Goal: Transaction & Acquisition: Purchase product/service

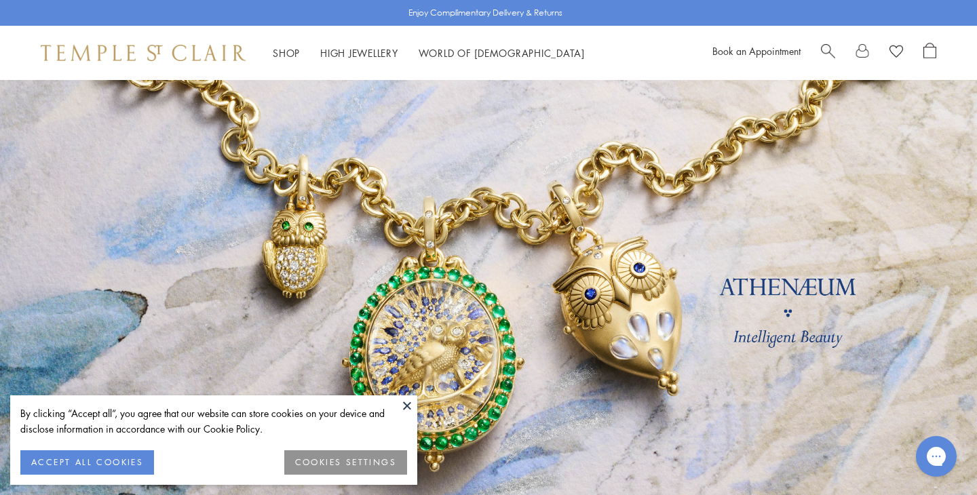
click at [922, 53] on div at bounding box center [878, 53] width 115 height 20
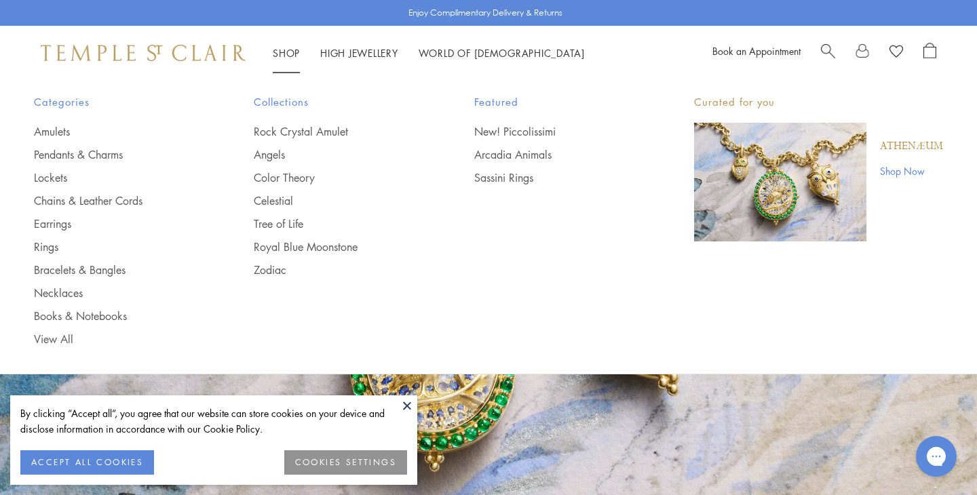
click at [285, 52] on link "Shop Shop" at bounding box center [286, 53] width 27 height 14
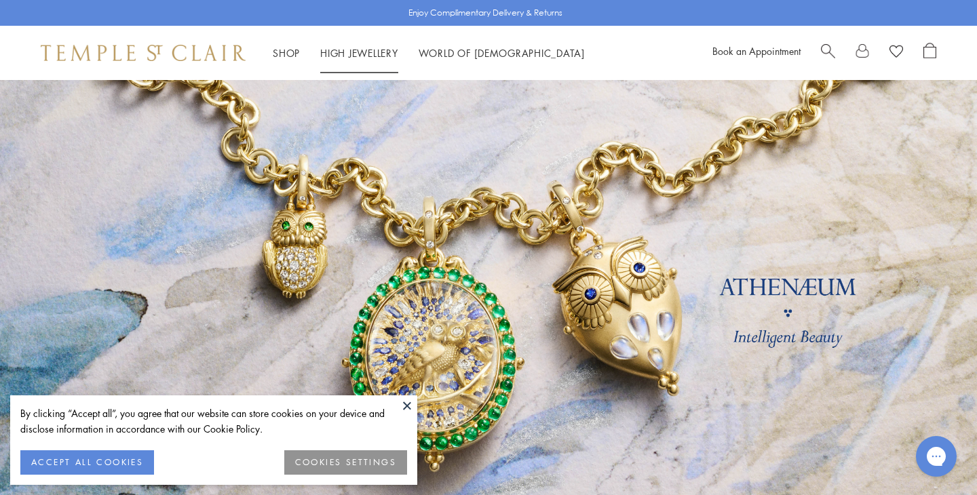
click at [823, 48] on span "Search" at bounding box center [828, 50] width 14 height 14
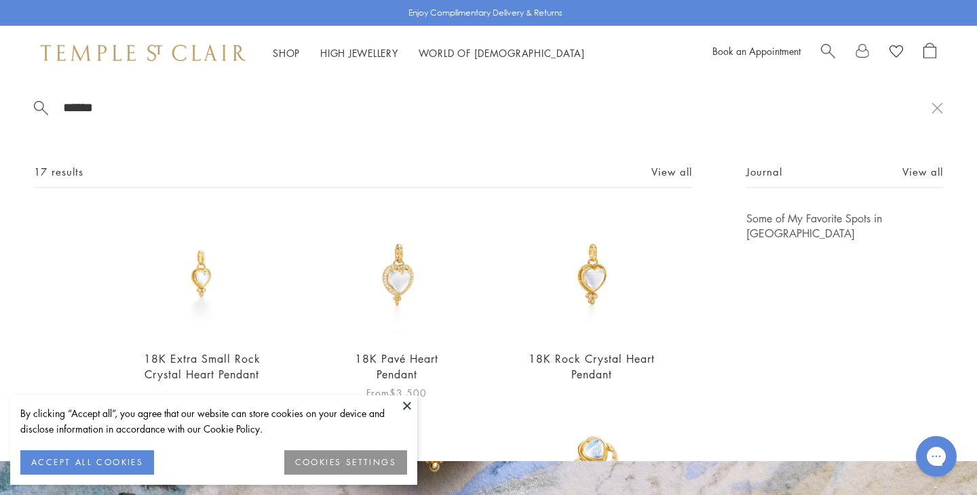
type input "******"
click at [406, 278] on img at bounding box center [396, 274] width 127 height 127
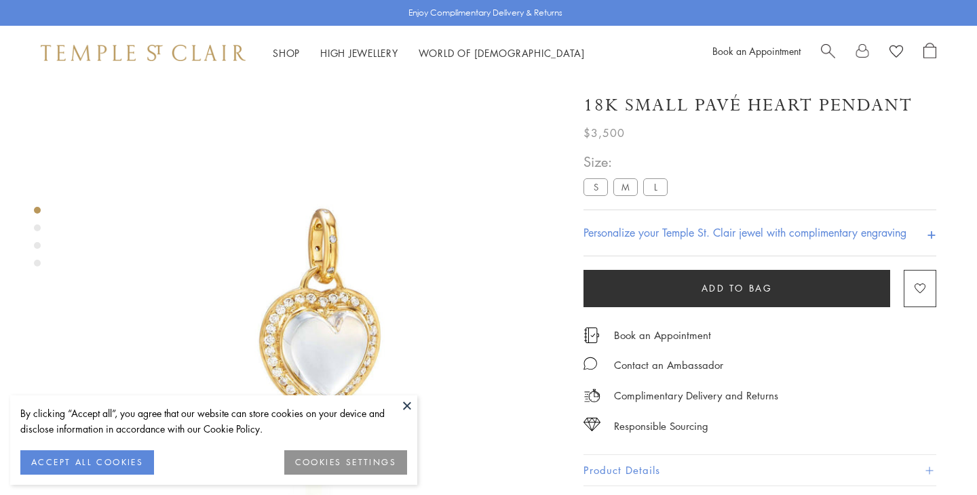
click at [623, 178] on label "M" at bounding box center [625, 186] width 24 height 17
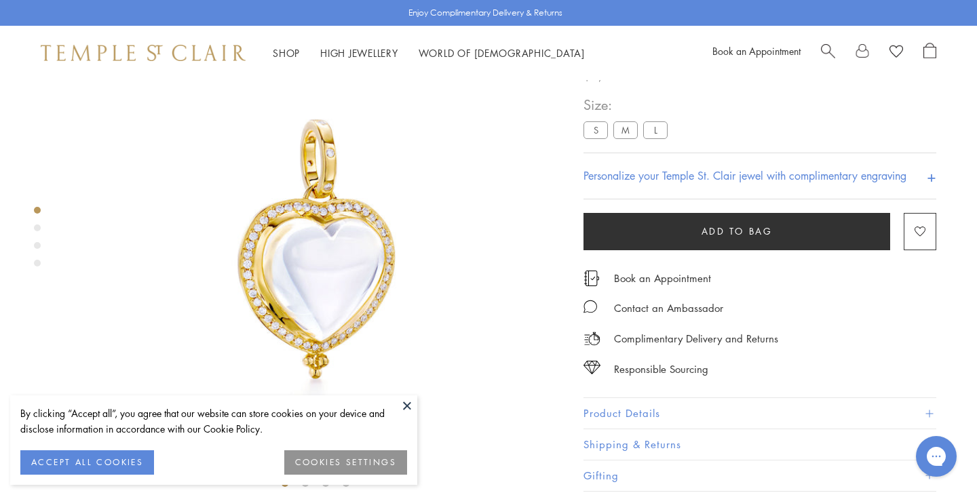
click at [730, 238] on span "Add to bag" at bounding box center [737, 231] width 71 height 15
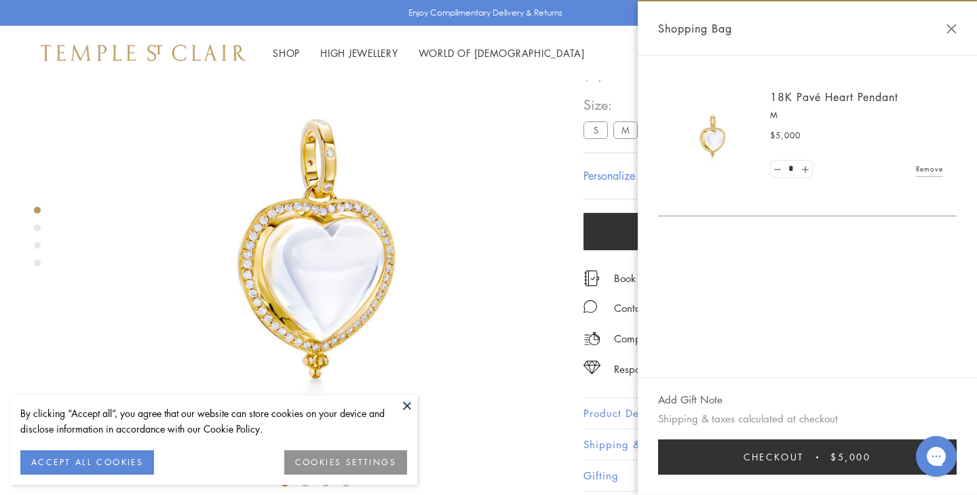
click at [533, 266] on img at bounding box center [315, 247] width 495 height 495
click at [602, 180] on h4 "Personalize your Temple St. Clair jewel with complimentary engraving" at bounding box center [745, 176] width 323 height 16
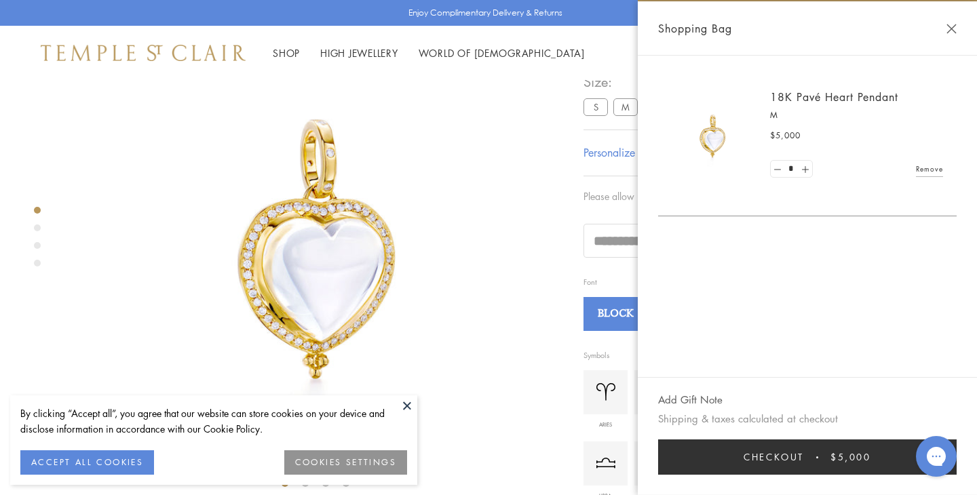
click at [509, 195] on img at bounding box center [315, 247] width 495 height 495
click at [611, 161] on h4 "Personalize your Temple St. Clair jewel with complimentary engraving" at bounding box center [745, 153] width 323 height 16
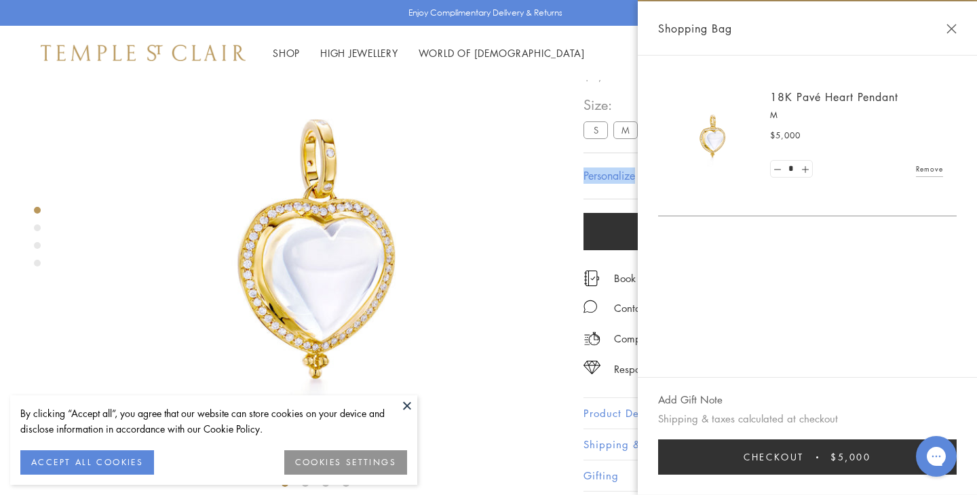
click at [611, 181] on h4 "Personalize your Temple St. Clair jewel with complimentary engraving" at bounding box center [745, 176] width 323 height 16
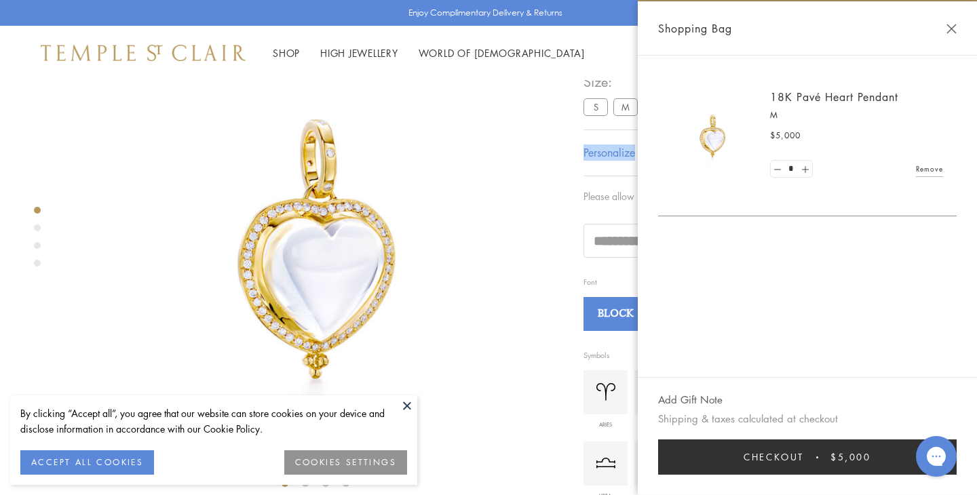
click at [611, 161] on h4 "Personalize your Temple St. Clair jewel with complimentary engraving" at bounding box center [745, 153] width 323 height 16
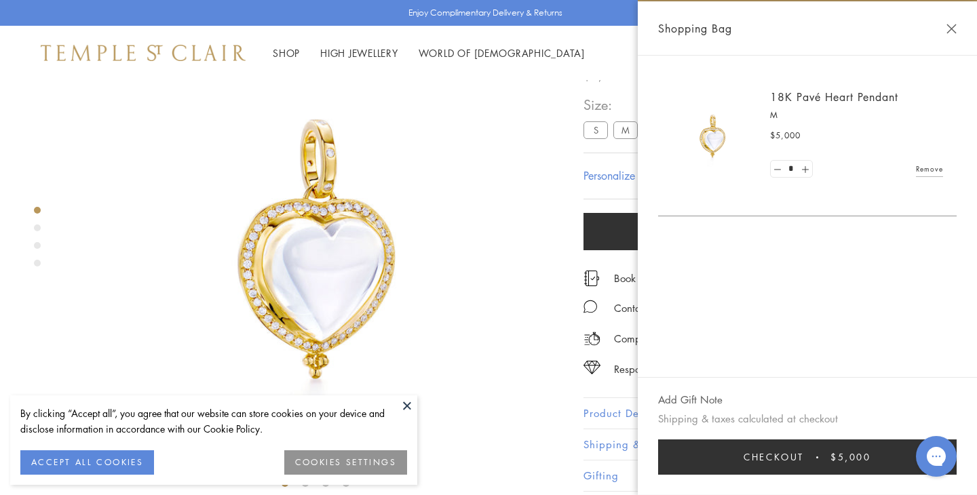
click at [947, 28] on button "Close Shopping Bag" at bounding box center [952, 29] width 10 height 10
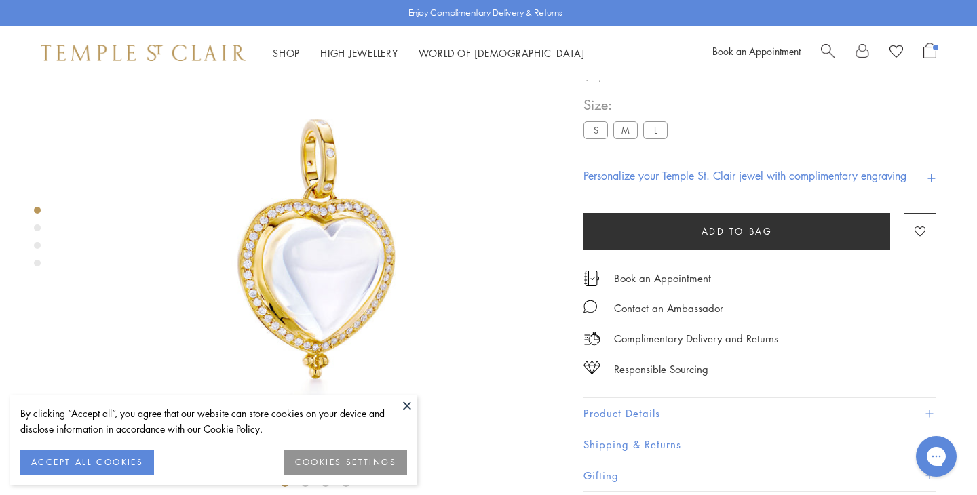
click at [634, 177] on h4 "Personalize your Temple St. Clair jewel with complimentary engraving" at bounding box center [745, 176] width 323 height 16
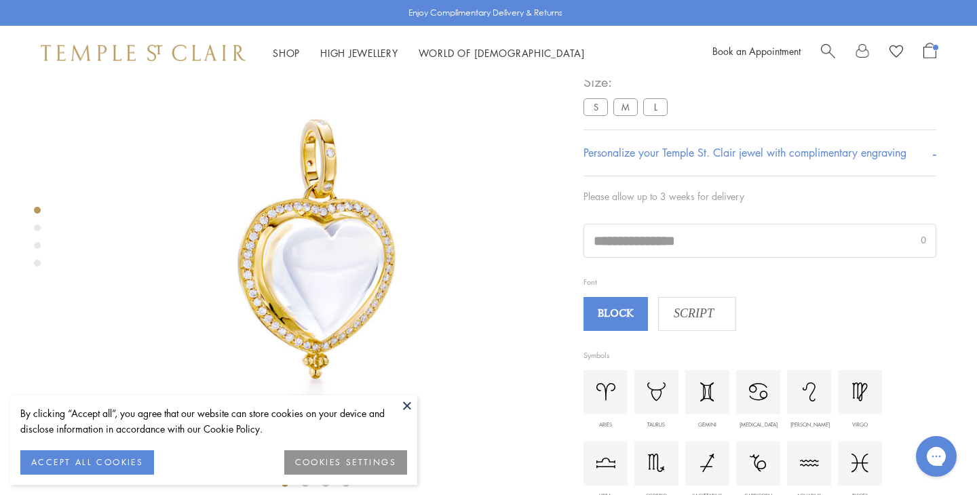
click at [618, 257] on input "text" at bounding box center [760, 241] width 352 height 33
type input "**********"
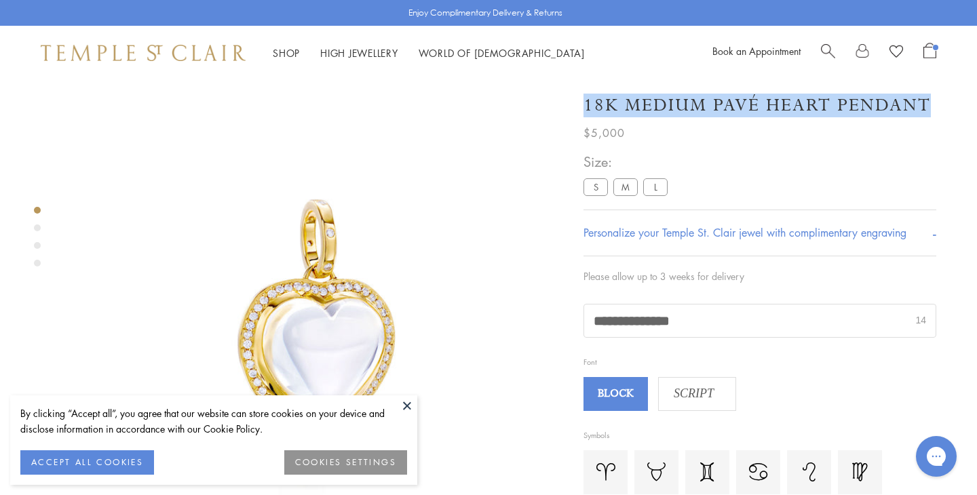
scroll to position [0, 3]
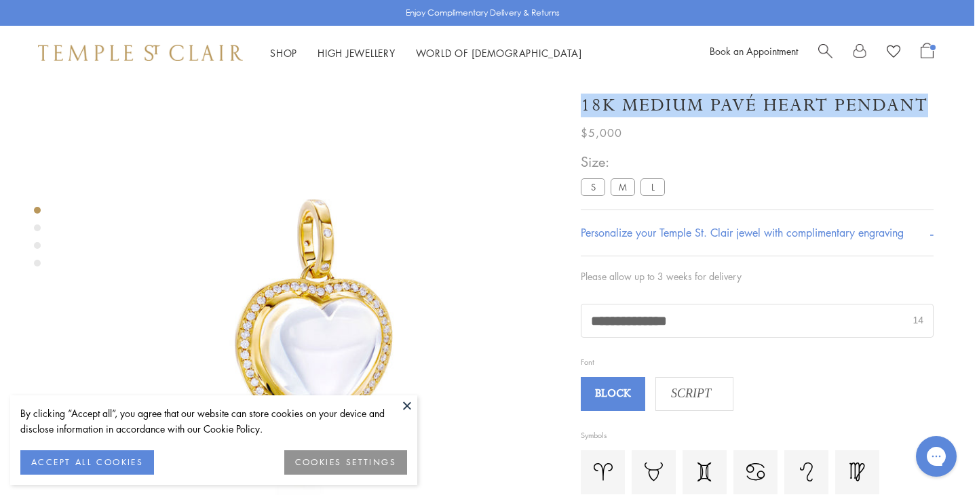
drag, startPoint x: 587, startPoint y: 108, endPoint x: 922, endPoint y: 117, distance: 335.3
click at [922, 117] on h1 "18K Medium Pavé Heart Pendant" at bounding box center [754, 106] width 347 height 24
copy h1 "18K Medium Pavé Heart Pendant"
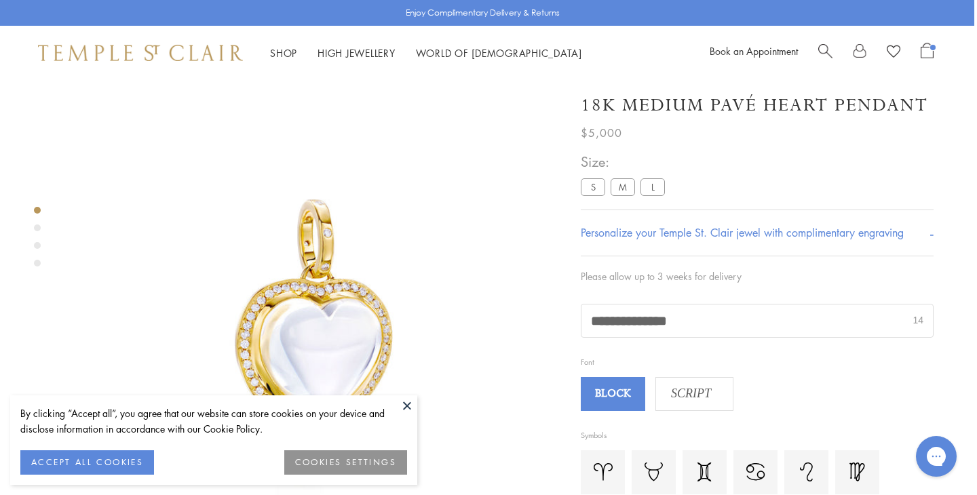
drag, startPoint x: 672, startPoint y: 326, endPoint x: 580, endPoint y: 328, distance: 92.3
click at [581, 328] on div "**********" at bounding box center [757, 321] width 353 height 34
